Goal: Transaction & Acquisition: Book appointment/travel/reservation

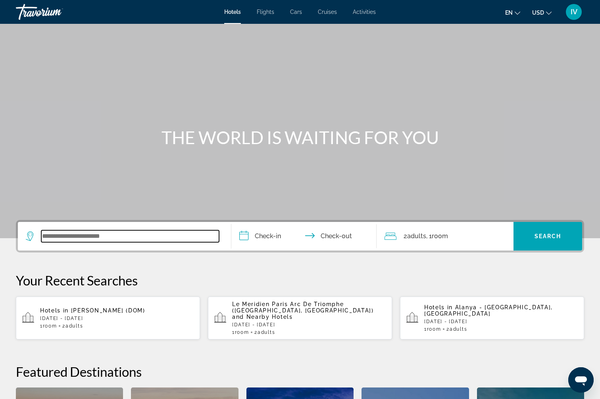
click at [125, 234] on input "Search widget" at bounding box center [130, 236] width 178 height 12
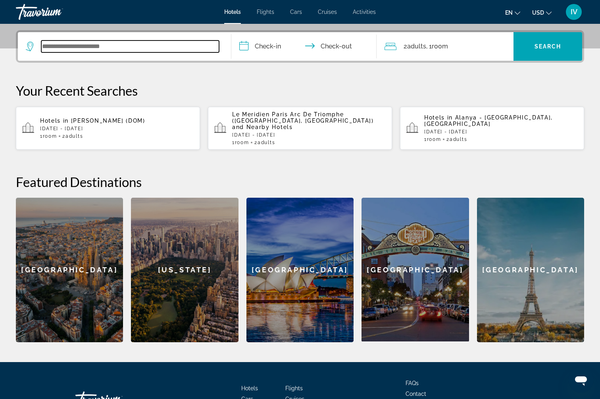
scroll to position [194, 0]
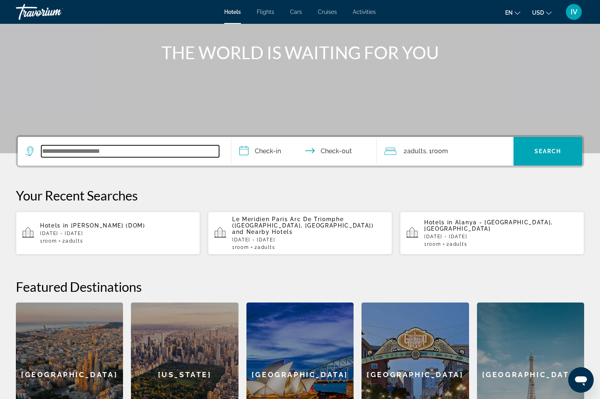
click at [143, 152] on input "Search widget" at bounding box center [130, 151] width 178 height 12
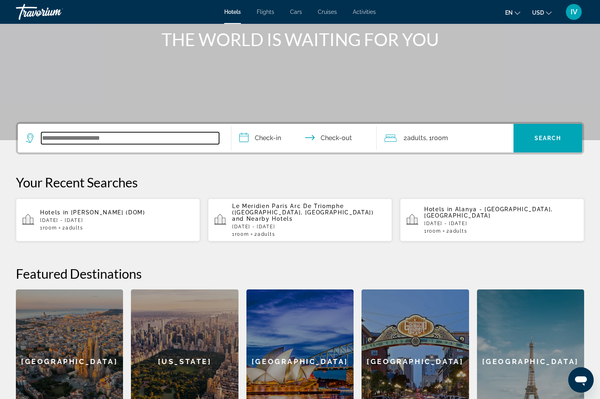
scroll to position [52, 0]
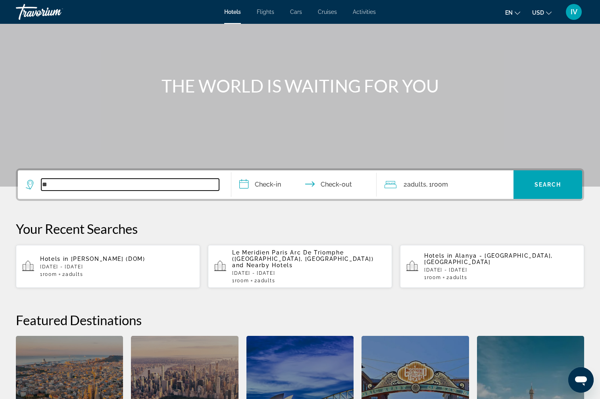
type input "*"
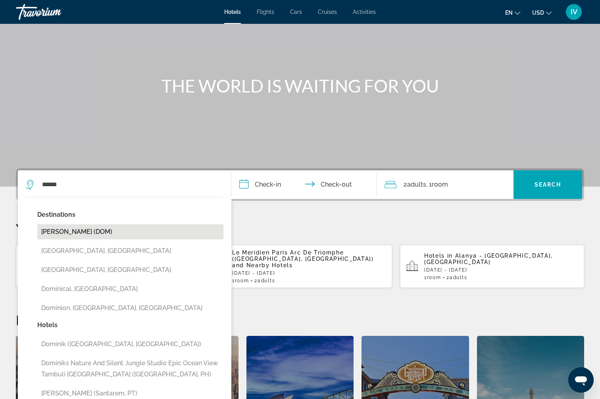
click at [77, 231] on button "[PERSON_NAME] (DOM)" at bounding box center [130, 231] width 186 height 15
type input "**********"
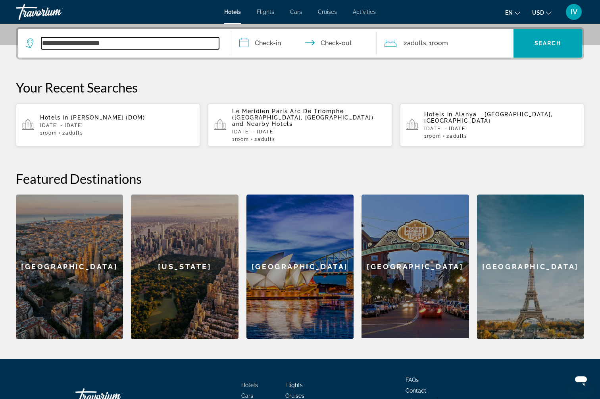
scroll to position [194, 0]
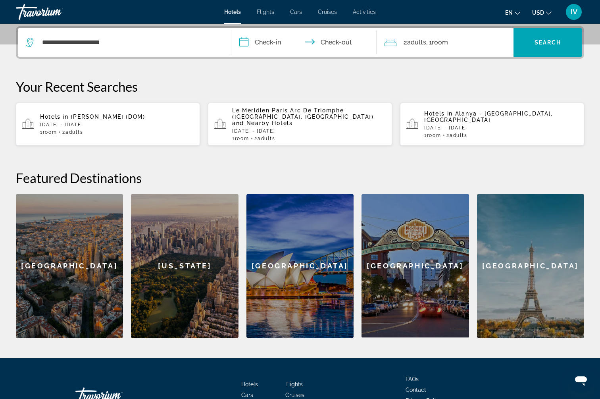
click at [270, 44] on input "**********" at bounding box center [305, 43] width 148 height 31
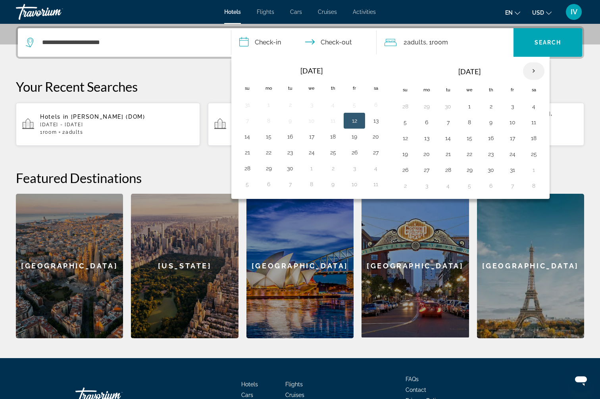
click at [531, 69] on th "Next month" at bounding box center [533, 70] width 21 height 17
click at [530, 69] on th "Next month" at bounding box center [533, 70] width 21 height 17
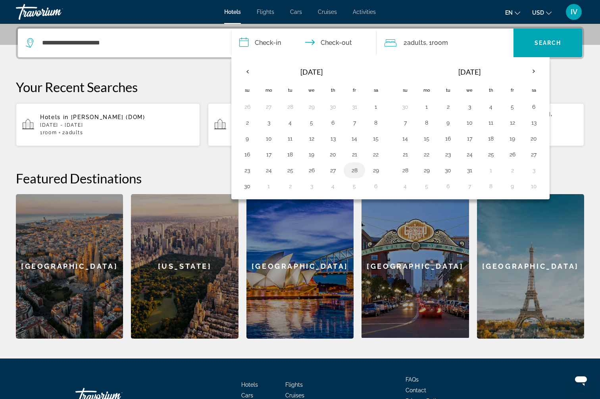
scroll to position [192, 0]
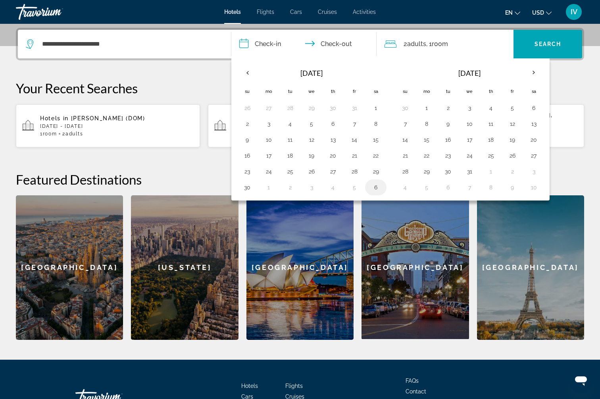
drag, startPoint x: 379, startPoint y: 169, endPoint x: 382, endPoint y: 181, distance: 11.9
click at [379, 169] on button "29" at bounding box center [376, 171] width 13 height 11
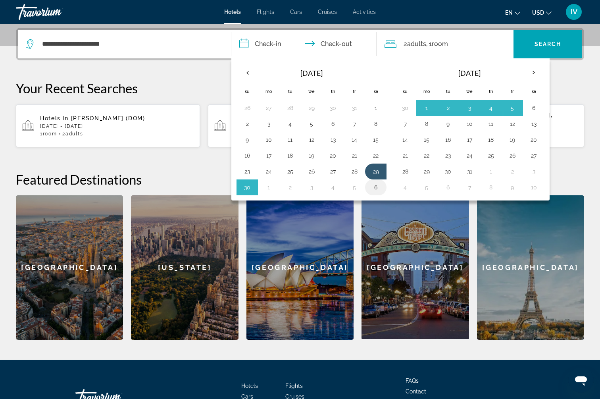
click at [377, 182] on button "6" at bounding box center [376, 187] width 13 height 11
type input "**********"
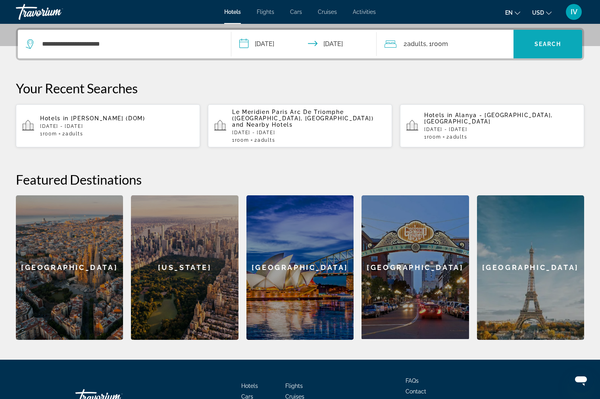
click at [555, 46] on span "Search" at bounding box center [548, 44] width 27 height 6
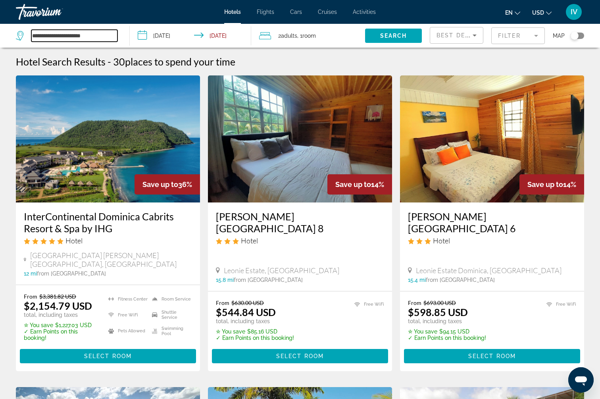
drag, startPoint x: 92, startPoint y: 35, endPoint x: 103, endPoint y: 38, distance: 11.8
click at [92, 35] on input "**********" at bounding box center [74, 36] width 86 height 12
click at [106, 37] on input "**********" at bounding box center [74, 36] width 86 height 12
type input "*"
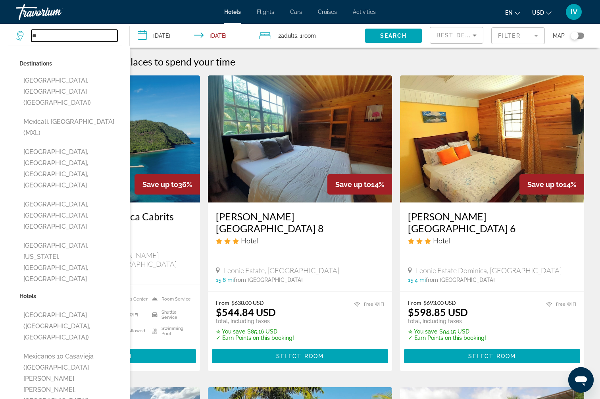
type input "*"
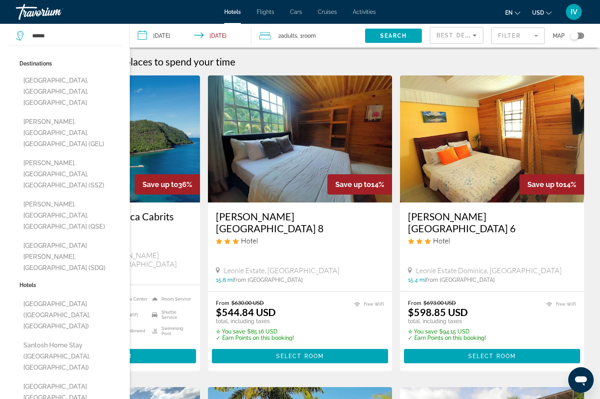
click at [107, 238] on button "Santo Domingo, Dominican Republic (SDQ)" at bounding box center [70, 256] width 102 height 37
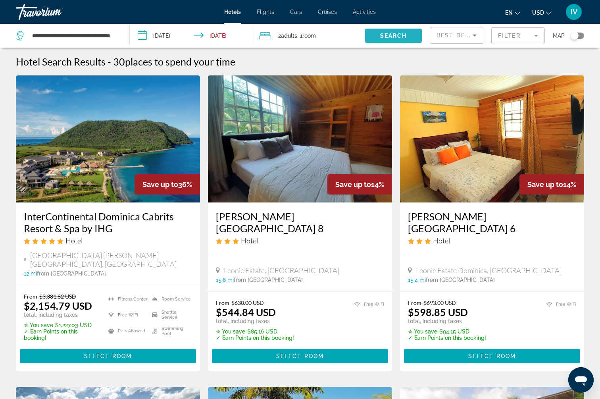
click at [370, 37] on span "Search widget" at bounding box center [393, 35] width 57 height 19
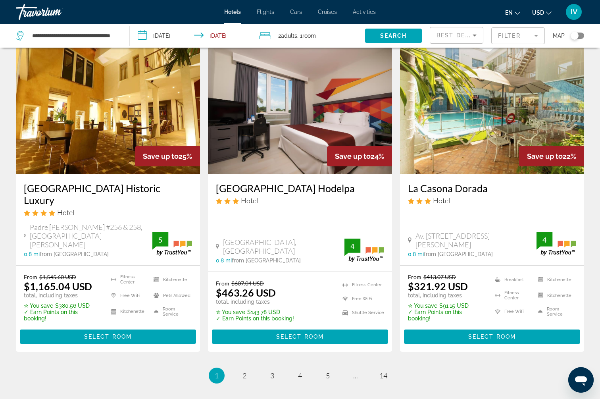
scroll to position [1017, 0]
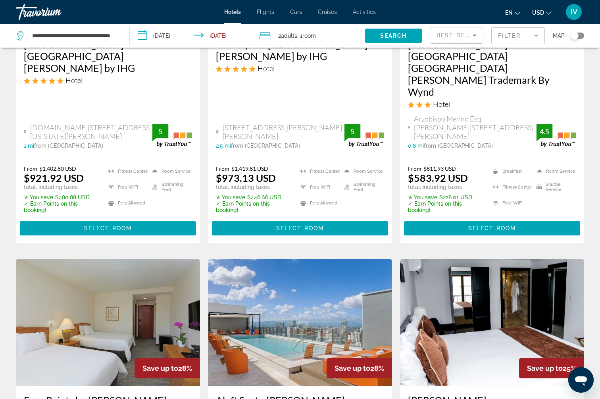
click at [582, 35] on div "Toggle map" at bounding box center [577, 36] width 13 height 6
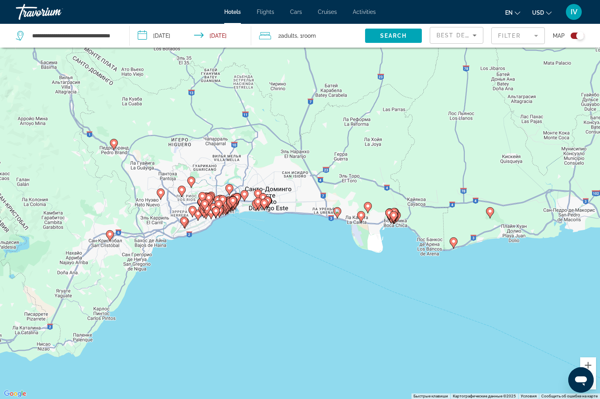
click at [241, 190] on gmp-advanced-marker "Main content" at bounding box center [245, 196] width 8 height 12
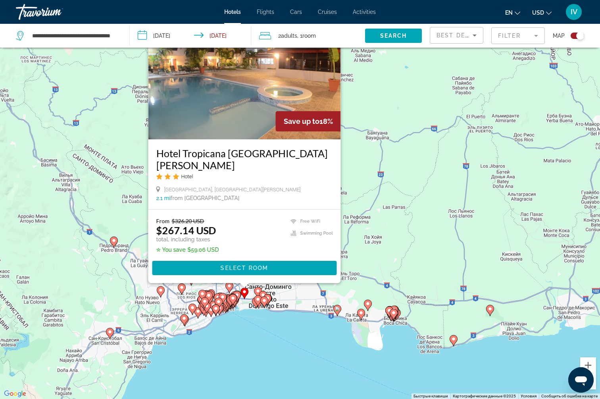
click at [370, 93] on div "Чтобы активировать перетаскивание с помощью клавиатуры, нажмите Alt + Ввод. Пос…" at bounding box center [300, 199] width 600 height 399
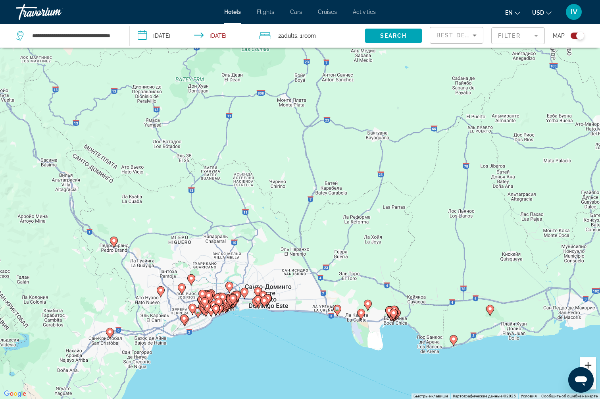
click at [587, 363] on button "Увеличить" at bounding box center [588, 365] width 16 height 16
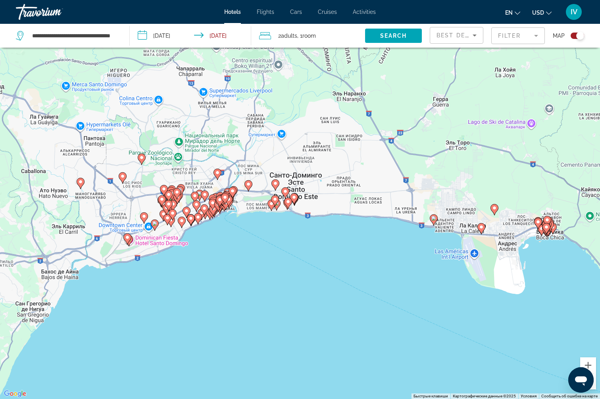
drag, startPoint x: 421, startPoint y: 319, endPoint x: 468, endPoint y: 130, distance: 194.6
click at [479, 111] on div "Чтобы активировать перетаскивание с помощью клавиатуры, нажмите Alt + Ввод. Пос…" at bounding box center [300, 199] width 600 height 399
click at [592, 362] on button "Увеличить" at bounding box center [588, 365] width 16 height 16
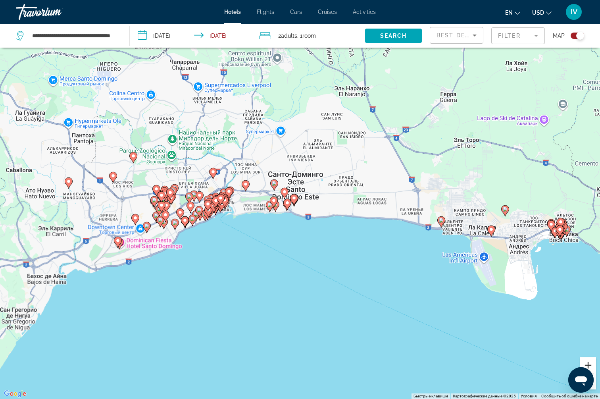
click at [593, 362] on button "Увеличить" at bounding box center [588, 365] width 16 height 16
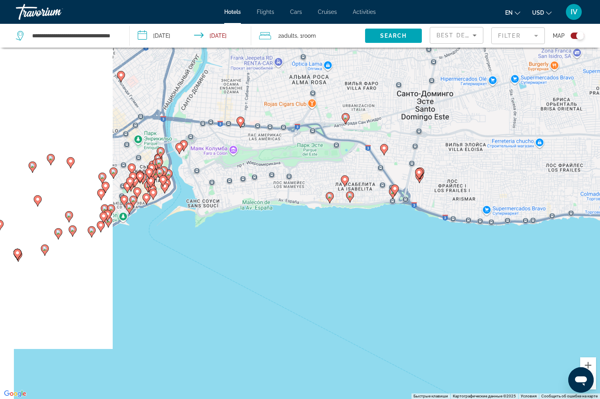
drag, startPoint x: 417, startPoint y: 249, endPoint x: 543, endPoint y: 208, distance: 132.2
click at [543, 208] on div "Чтобы активировать перетаскивание с помощью клавиатуры, нажмите Alt + Ввод. Пос…" at bounding box center [300, 199] width 600 height 399
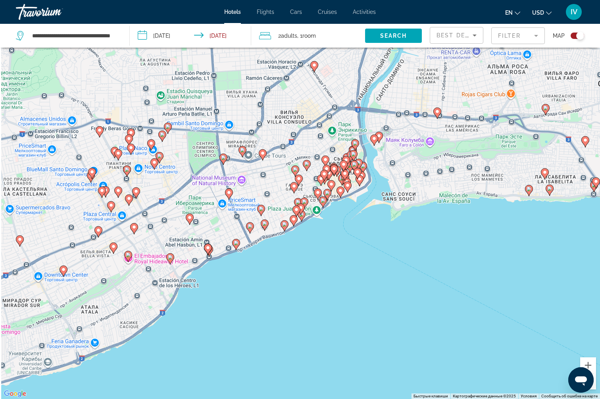
drag, startPoint x: 312, startPoint y: 214, endPoint x: 442, endPoint y: 225, distance: 130.2
click at [442, 225] on div "Чтобы активировать перетаскивание с помощью клавиатуры, нажмите Alt + Ввод. Пос…" at bounding box center [300, 199] width 600 height 399
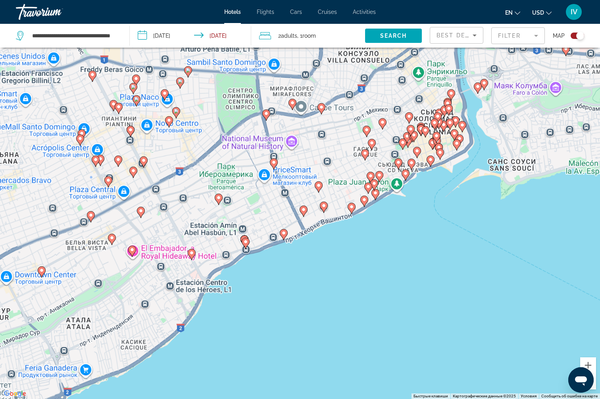
drag, startPoint x: 218, startPoint y: 187, endPoint x: 166, endPoint y: 54, distance: 142.5
click at [166, 54] on div "Чтобы активировать перетаскивание с помощью клавиатуры, нажмите Alt + Ввод. Пос…" at bounding box center [300, 199] width 600 height 399
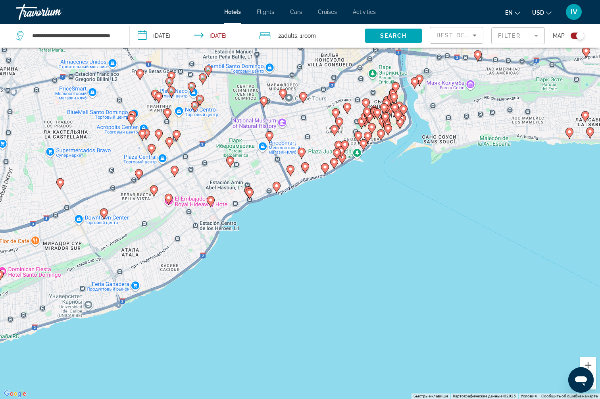
click at [121, 35] on app-destination-search "**********" at bounding box center [65, 36] width 130 height 24
click at [117, 37] on div "**********" at bounding box center [69, 36] width 106 height 24
click at [109, 36] on input "**********" at bounding box center [74, 36] width 86 height 12
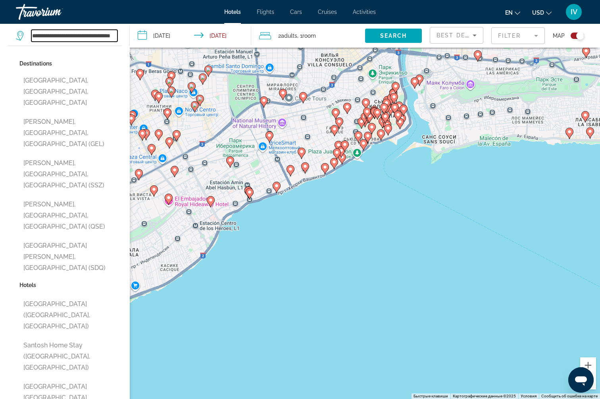
click at [117, 37] on input "**********" at bounding box center [74, 36] width 86 height 12
type input "**********"
drag, startPoint x: 101, startPoint y: 38, endPoint x: 16, endPoint y: 30, distance: 85.3
click at [16, 30] on div "**********" at bounding box center [67, 36] width 102 height 12
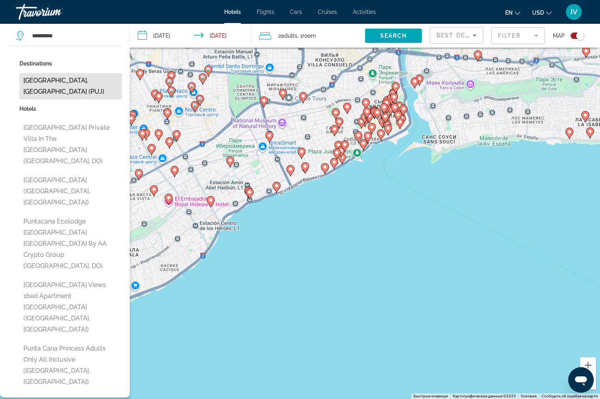
click at [95, 83] on button "Punta Cana, Dominican Republic (PUJ)" at bounding box center [70, 86] width 102 height 26
type input "**********"
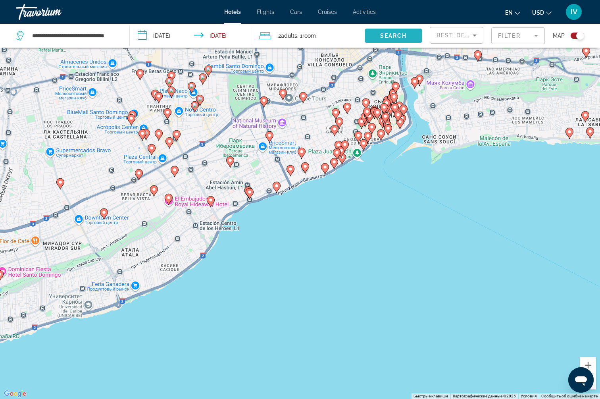
click at [393, 36] on span "Search" at bounding box center [393, 36] width 27 height 6
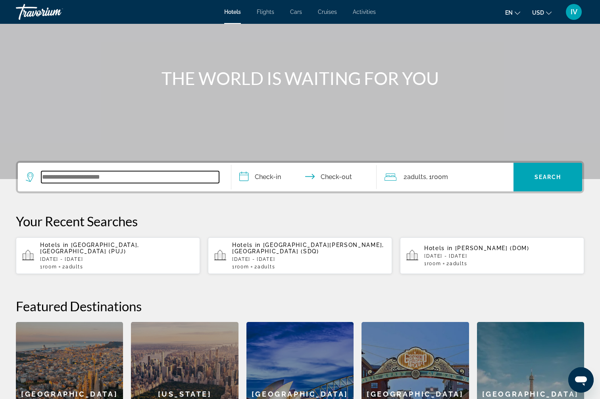
click at [71, 176] on input "Search widget" at bounding box center [130, 177] width 178 height 12
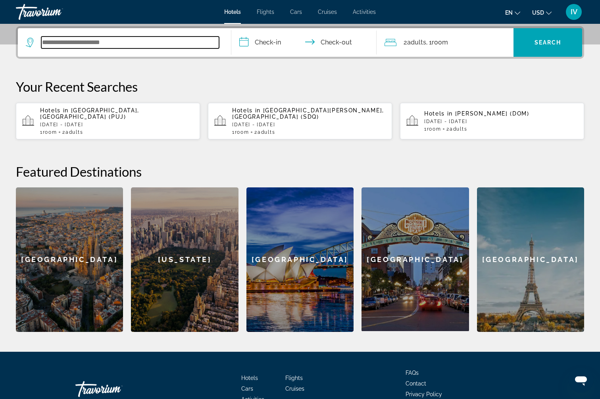
scroll to position [194, 0]
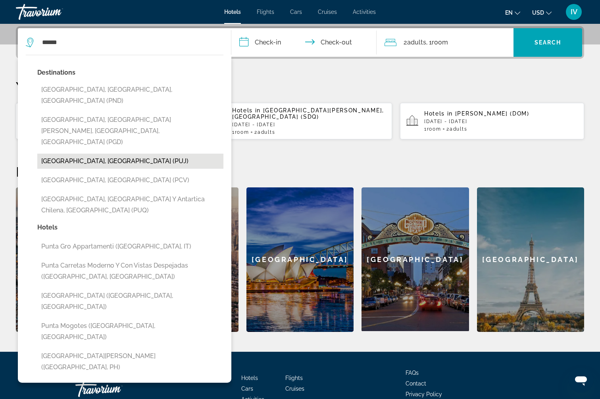
click at [137, 154] on button "Punta Cana, Dominican Republic (PUJ)" at bounding box center [130, 161] width 186 height 15
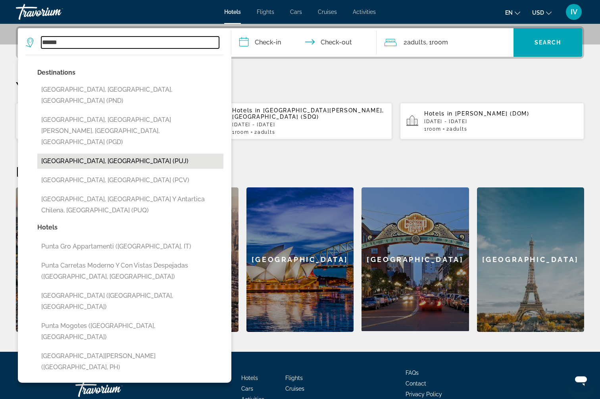
type input "**********"
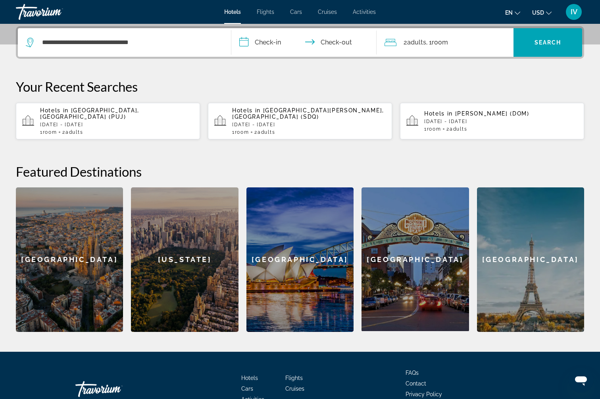
click at [278, 42] on input "**********" at bounding box center [305, 43] width 148 height 31
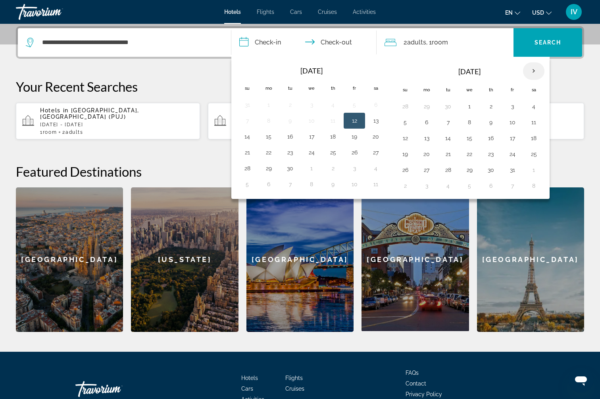
click at [527, 73] on th "Next month" at bounding box center [533, 70] width 21 height 17
click at [527, 169] on button "29" at bounding box center [533, 169] width 13 height 11
click at [527, 182] on button "6" at bounding box center [533, 185] width 13 height 11
type input "**********"
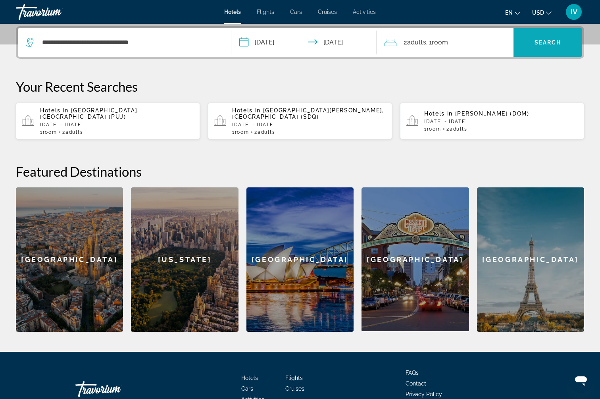
click at [548, 41] on span "Search" at bounding box center [548, 42] width 27 height 6
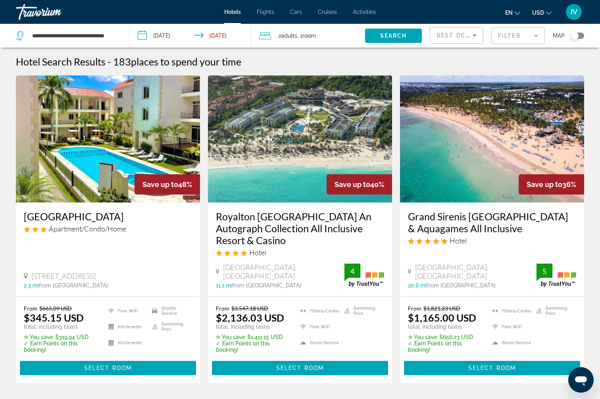
click at [504, 175] on img "Main content" at bounding box center [492, 138] width 184 height 127
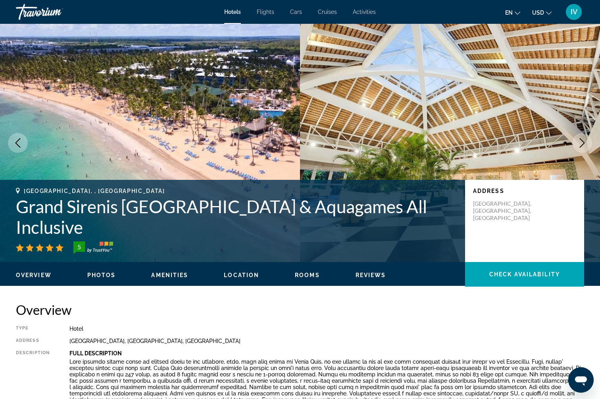
click at [580, 144] on icon "Next image" at bounding box center [582, 143] width 10 height 10
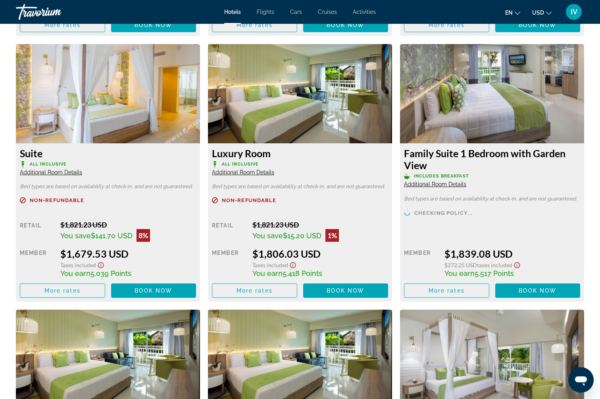
scroll to position [1345, 0]
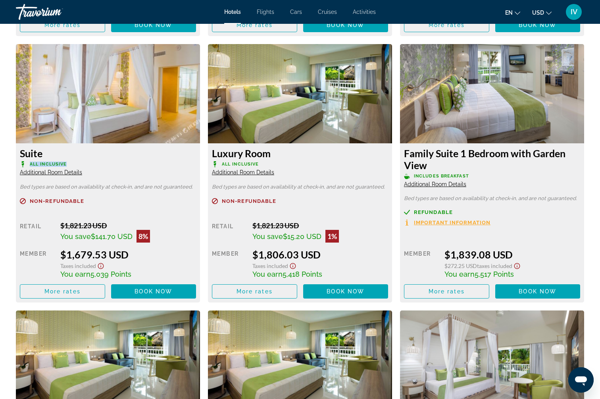
drag, startPoint x: 35, startPoint y: 164, endPoint x: 73, endPoint y: 165, distance: 37.3
click at [73, 165] on p "All Inclusive" at bounding box center [108, 164] width 176 height 6
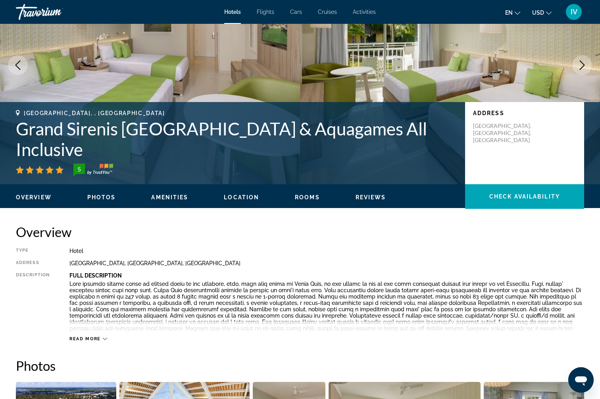
scroll to position [0, 0]
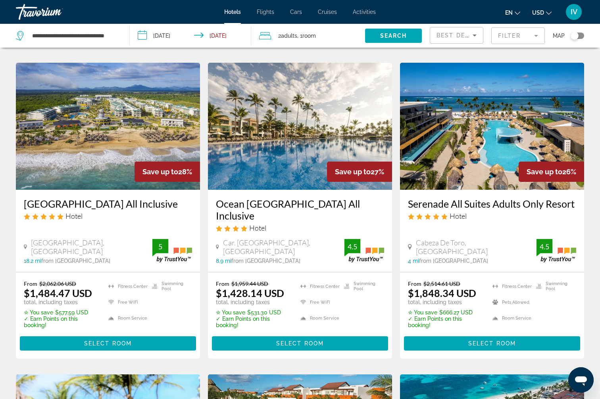
scroll to position [681, 0]
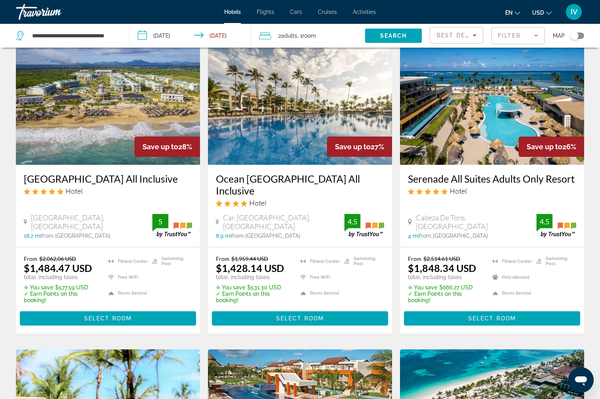
click at [92, 125] on img "Main content" at bounding box center [108, 101] width 184 height 127
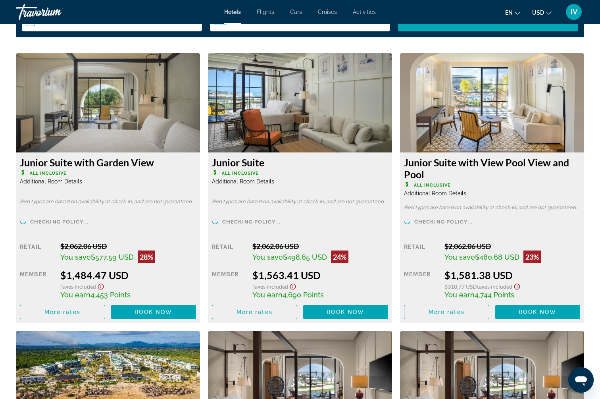
scroll to position [1053, 0]
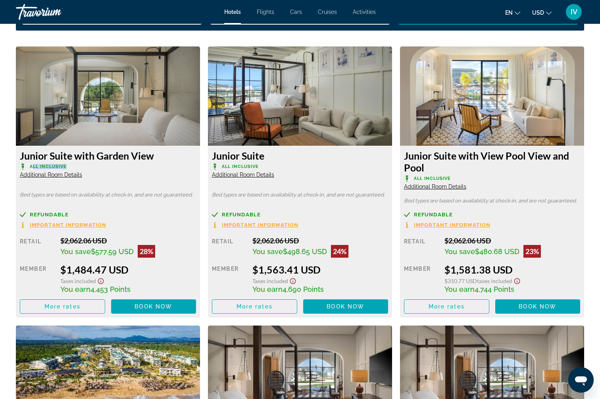
drag, startPoint x: 33, startPoint y: 166, endPoint x: 67, endPoint y: 171, distance: 34.9
click at [68, 167] on p "All Inclusive" at bounding box center [108, 167] width 176 height 6
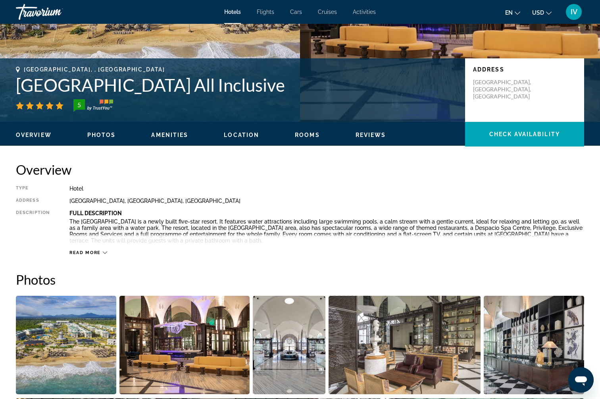
scroll to position [108, 0]
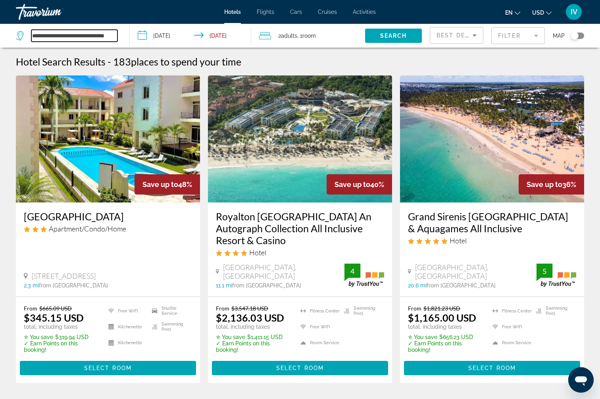
scroll to position [0, 5]
drag, startPoint x: 101, startPoint y: 37, endPoint x: 93, endPoint y: 36, distance: 8.0
click at [93, 36] on input "**********" at bounding box center [74, 36] width 86 height 12
drag, startPoint x: 116, startPoint y: 37, endPoint x: -6, endPoint y: 31, distance: 122.8
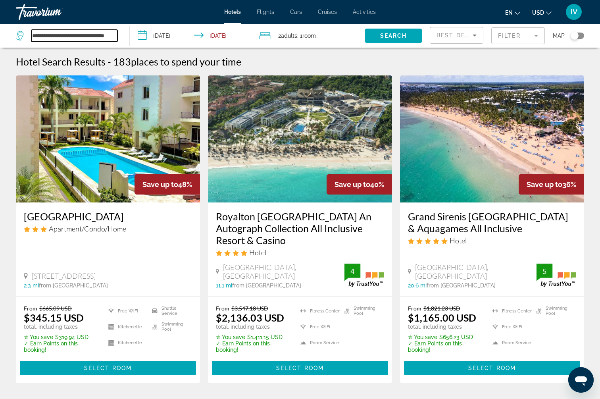
click at [0, 31] on html "**********" at bounding box center [300, 199] width 600 height 399
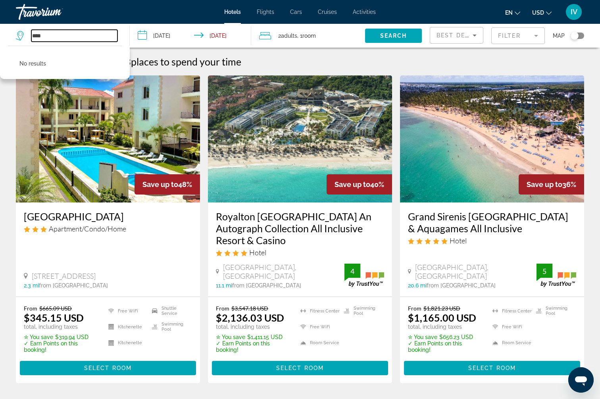
click at [51, 35] on input "****" at bounding box center [74, 36] width 86 height 12
type input "*"
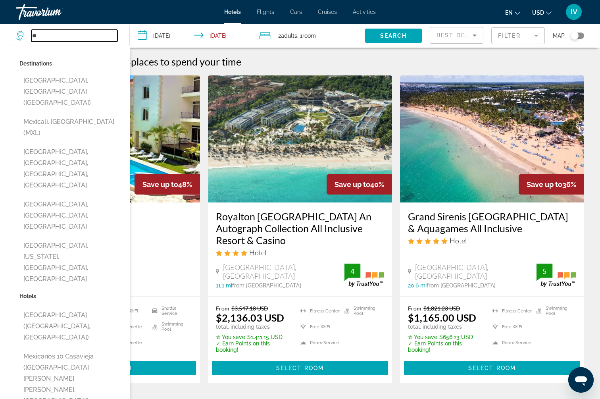
type input "*"
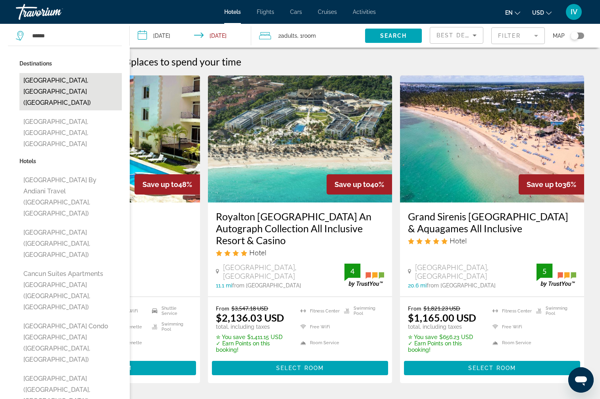
click at [49, 82] on button "Cancun, Mexico (CUN)" at bounding box center [70, 91] width 102 height 37
type input "**********"
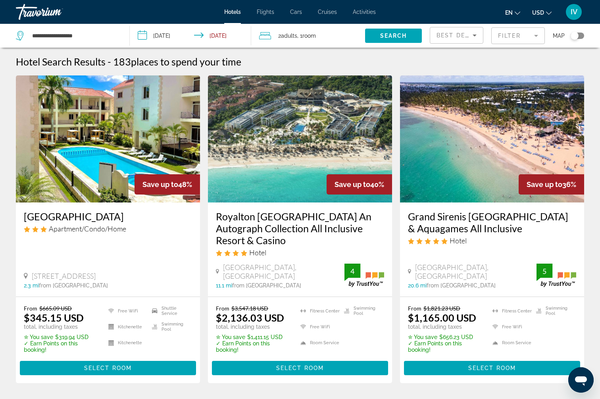
click at [386, 40] on span "Search widget" at bounding box center [393, 35] width 57 height 19
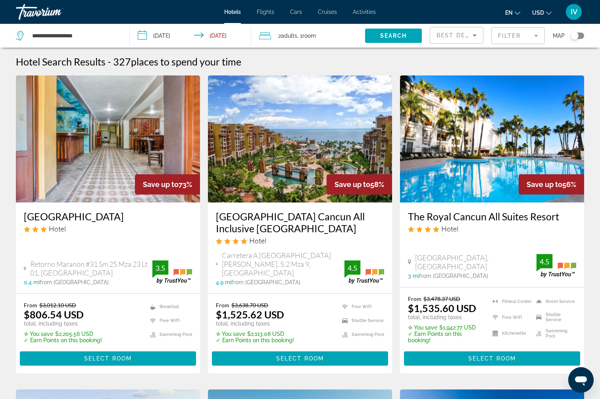
click at [77, 130] on img "Main content" at bounding box center [108, 138] width 184 height 127
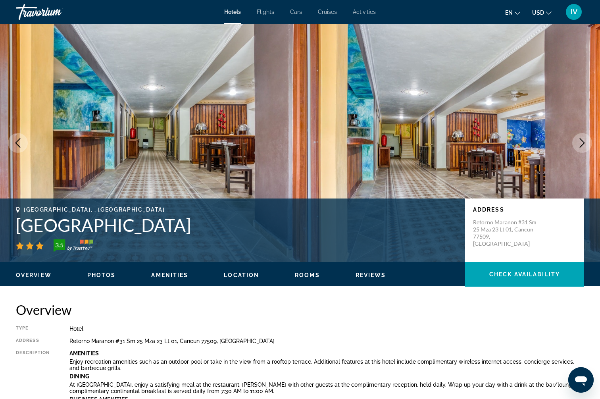
click at [583, 144] on icon "Next image" at bounding box center [582, 143] width 5 height 10
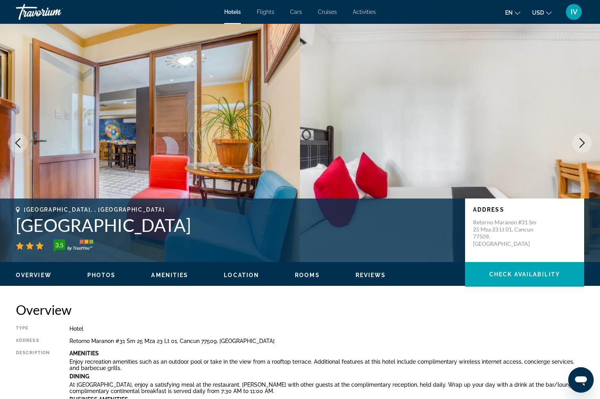
click at [583, 144] on icon "Next image" at bounding box center [582, 143] width 5 height 10
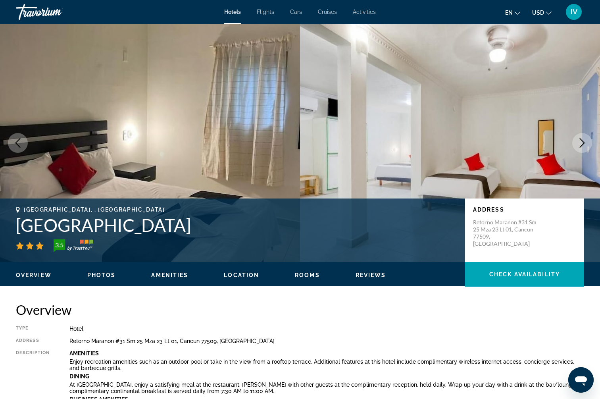
click at [583, 144] on icon "Next image" at bounding box center [582, 143] width 5 height 10
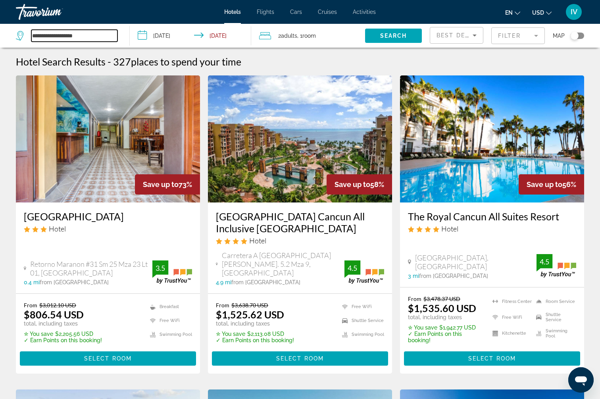
click at [45, 39] on input "**********" at bounding box center [74, 36] width 86 height 12
click at [95, 38] on input "**********" at bounding box center [74, 36] width 86 height 12
click at [401, 38] on span "Search" at bounding box center [393, 36] width 27 height 6
click at [393, 37] on span "Search" at bounding box center [393, 36] width 27 height 6
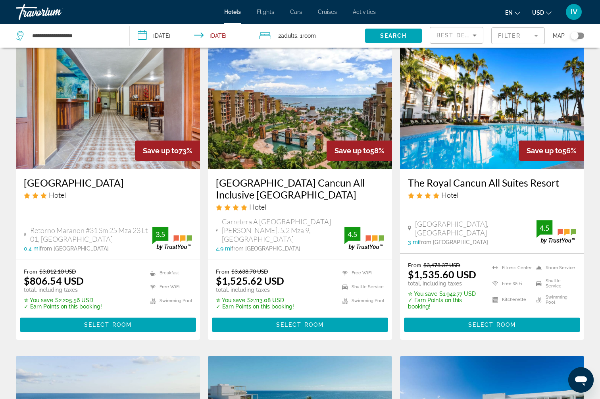
scroll to position [39, 0]
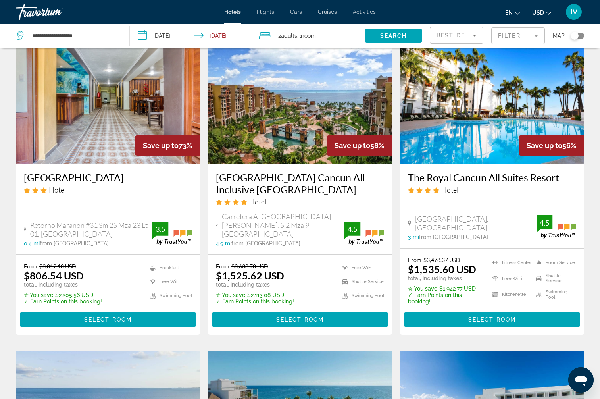
click at [490, 126] on img "Main content" at bounding box center [492, 100] width 184 height 127
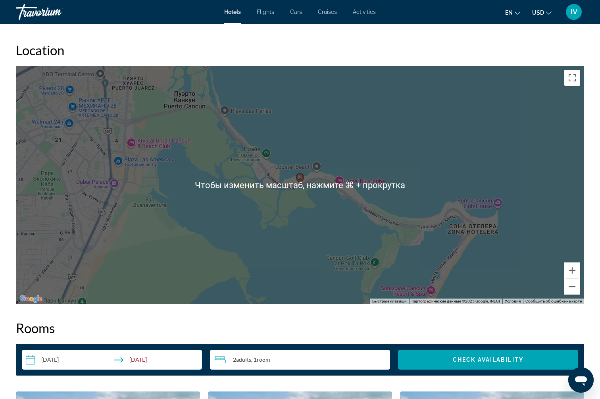
scroll to position [749, 0]
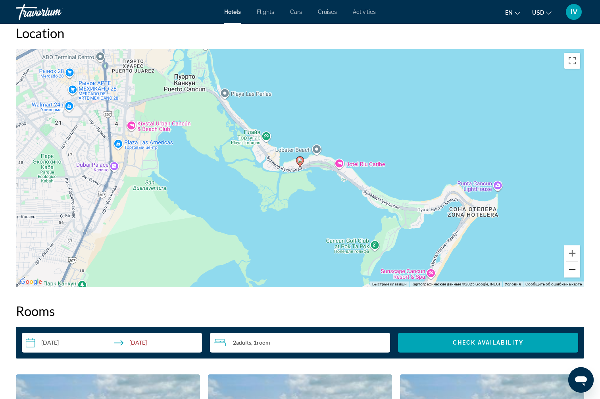
click at [572, 269] on button "Уменьшить" at bounding box center [572, 270] width 16 height 16
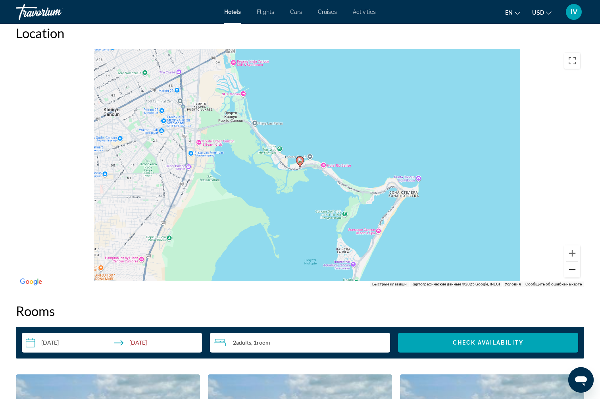
click at [572, 269] on button "Уменьшить" at bounding box center [572, 270] width 16 height 16
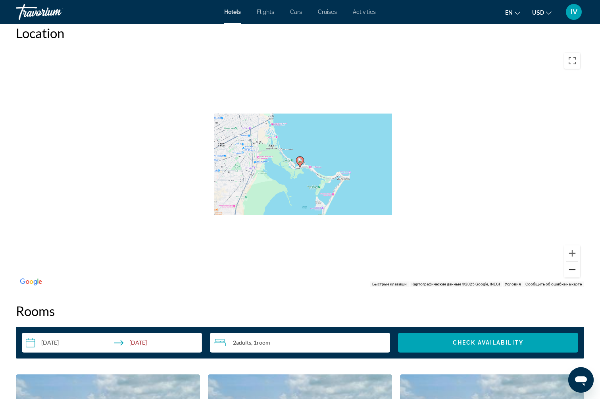
click at [572, 269] on button "Уменьшить" at bounding box center [572, 270] width 16 height 16
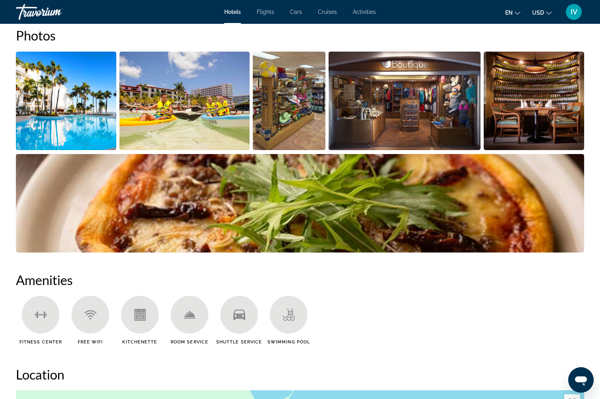
scroll to position [0, 0]
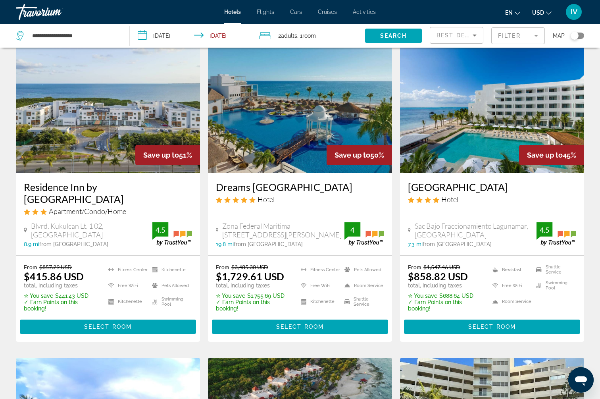
scroll to position [325, 0]
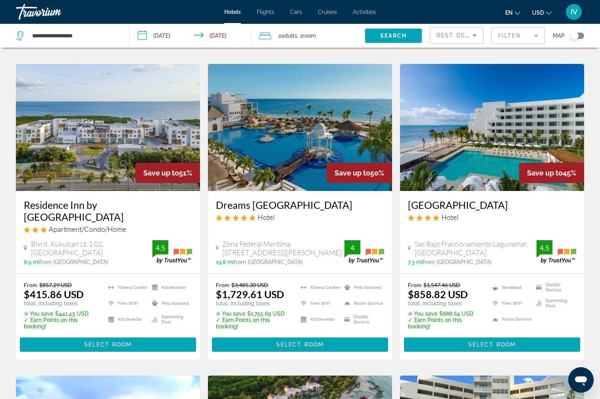
click at [286, 158] on img "Main content" at bounding box center [300, 127] width 184 height 127
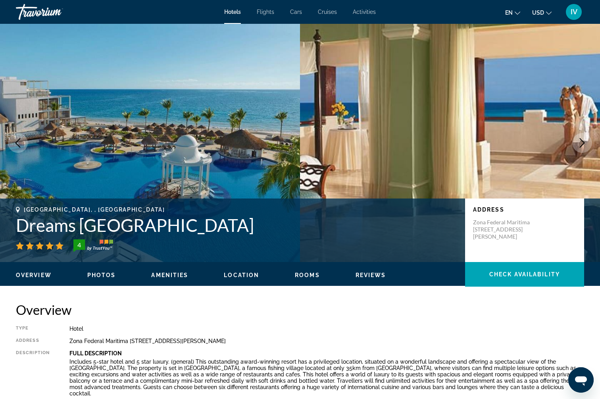
click at [582, 145] on icon "Next image" at bounding box center [582, 143] width 5 height 10
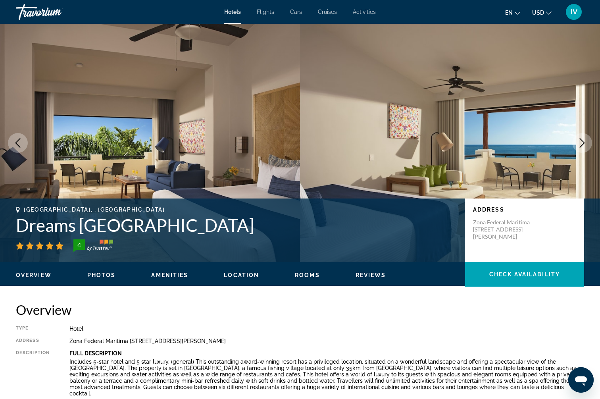
click at [582, 145] on icon "Next image" at bounding box center [582, 143] width 5 height 10
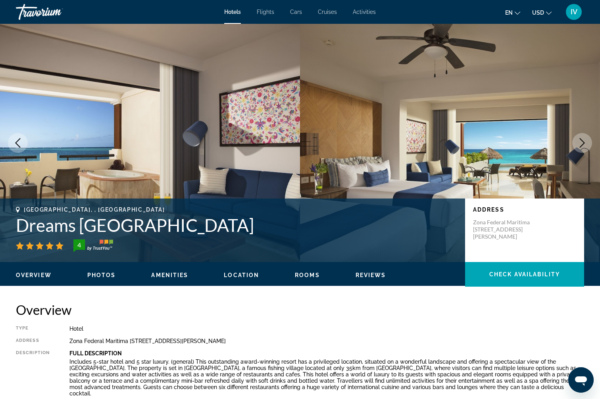
click at [583, 145] on icon "Next image" at bounding box center [582, 143] width 10 height 10
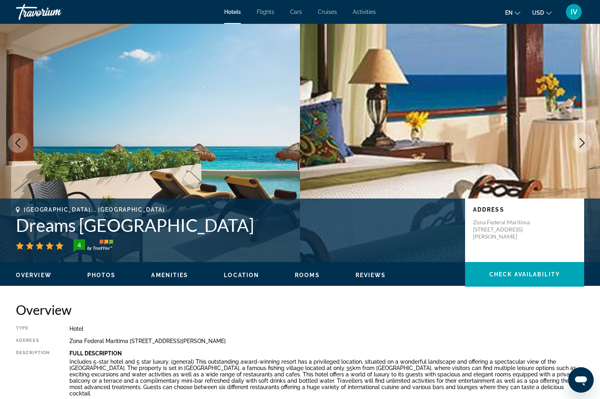
click at [583, 145] on icon "Next image" at bounding box center [582, 143] width 10 height 10
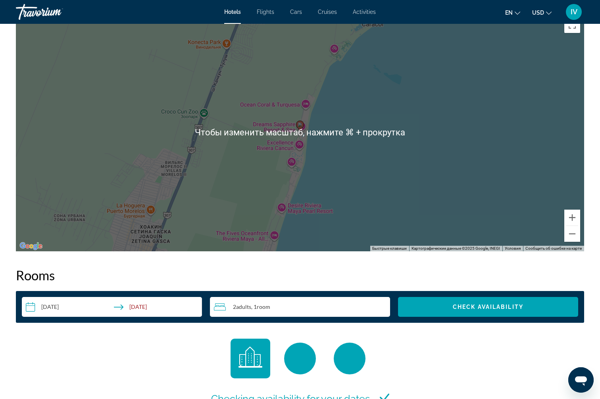
scroll to position [794, 0]
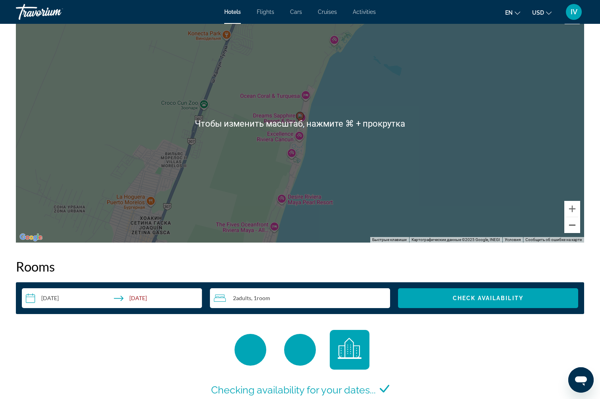
click at [568, 229] on button "Уменьшить" at bounding box center [572, 225] width 16 height 16
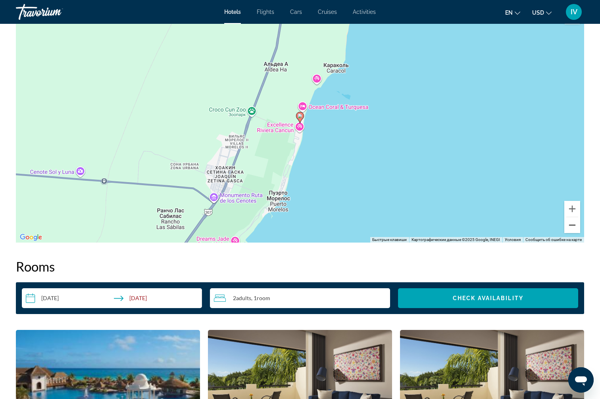
click at [568, 229] on button "Уменьшить" at bounding box center [572, 225] width 16 height 16
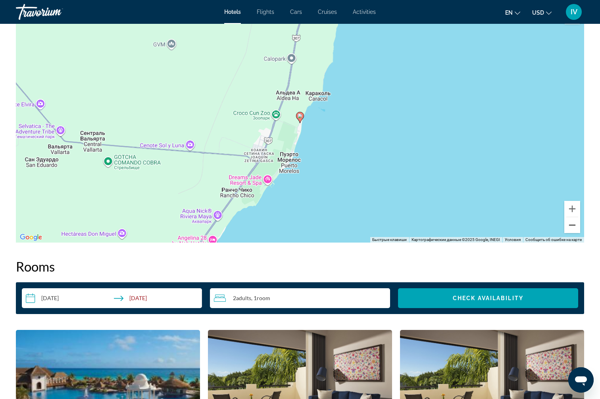
click at [568, 229] on button "Уменьшить" at bounding box center [572, 225] width 16 height 16
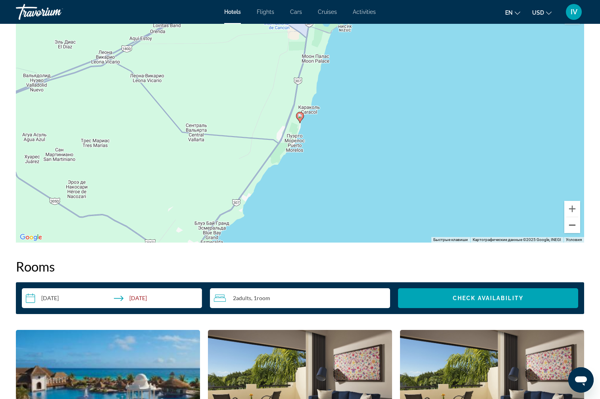
click at [568, 229] on button "Уменьшить" at bounding box center [572, 225] width 16 height 16
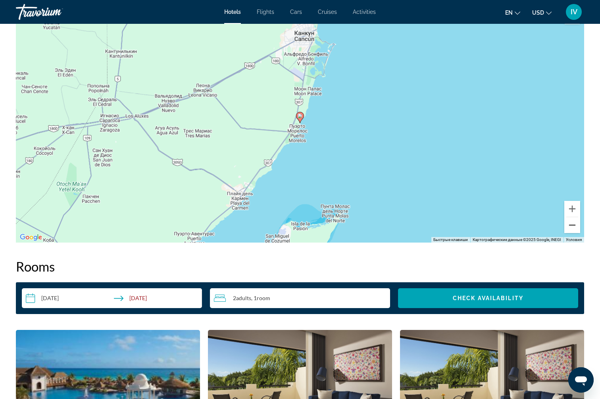
click at [568, 229] on button "Уменьшить" at bounding box center [572, 225] width 16 height 16
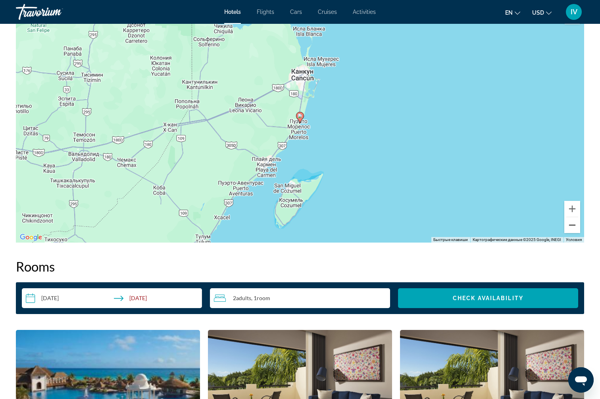
click at [568, 229] on button "Уменьшить" at bounding box center [572, 225] width 16 height 16
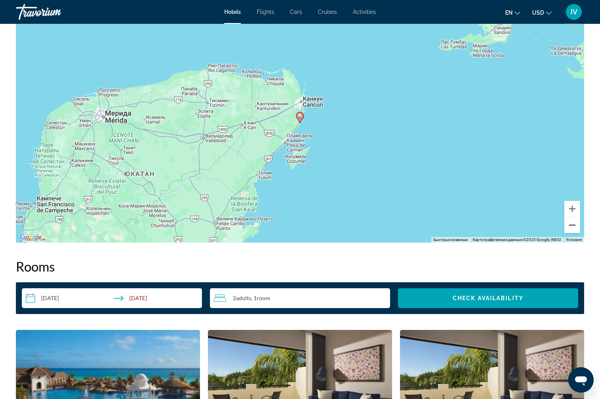
click at [568, 229] on button "Уменьшить" at bounding box center [572, 225] width 16 height 16
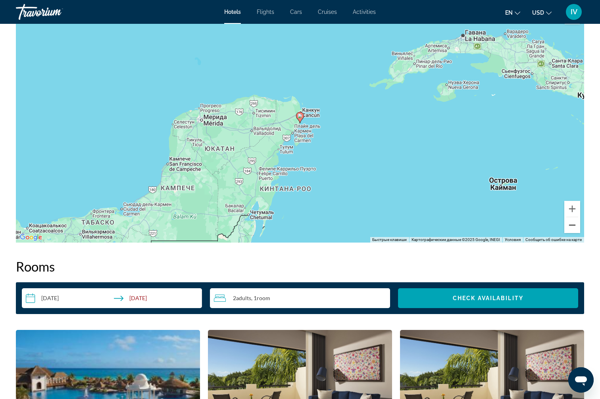
click at [571, 225] on button "Уменьшить" at bounding box center [572, 225] width 16 height 16
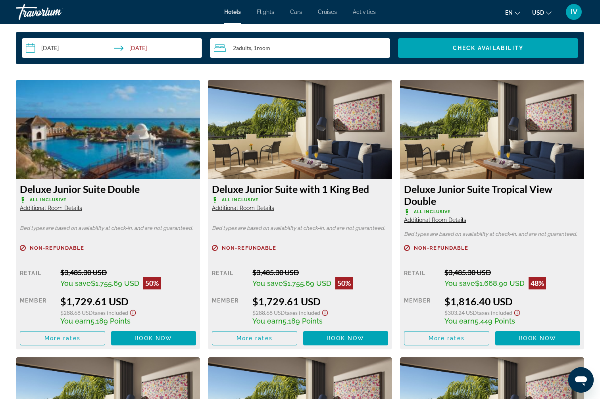
scroll to position [1045, 0]
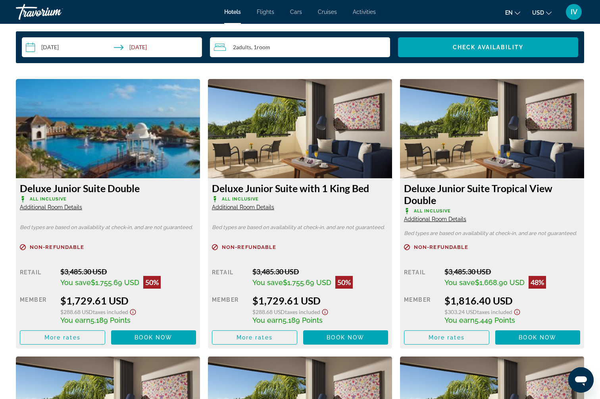
click at [139, 141] on img "Main content" at bounding box center [108, 128] width 184 height 99
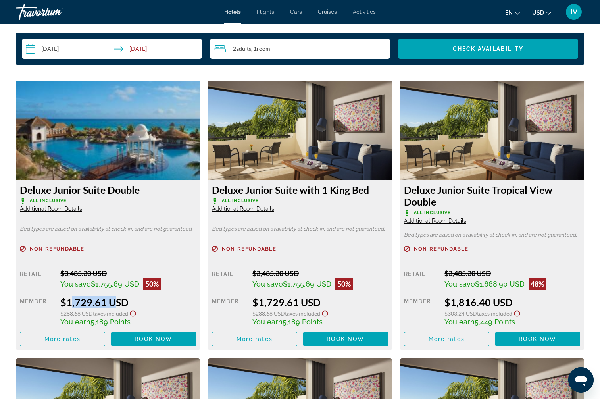
drag, startPoint x: 66, startPoint y: 303, endPoint x: 108, endPoint y: 304, distance: 42.1
click at [108, 304] on div "$1,729.61 USD" at bounding box center [128, 302] width 136 height 12
click at [148, 339] on span "Book now" at bounding box center [154, 339] width 38 height 6
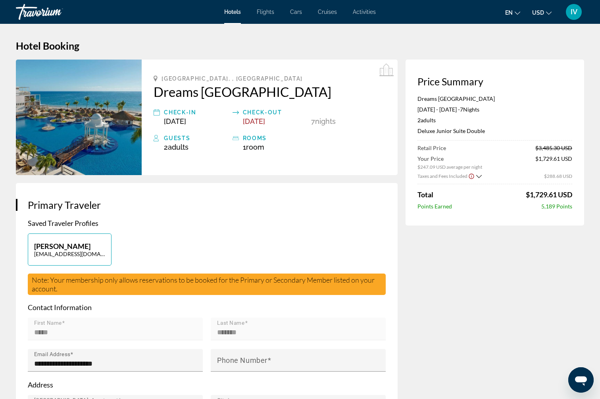
drag, startPoint x: 152, startPoint y: 86, endPoint x: 320, endPoint y: 95, distance: 167.7
click at [329, 94] on div "Puerto Morelos, , Mexico Dreams Sapphire Resort & Spa Check-in Nov 29, 2025 Che…" at bounding box center [270, 117] width 256 height 115
copy h2 "Dreams Sapphire Resort & Spa"
